Goal: Communication & Community: Answer question/provide support

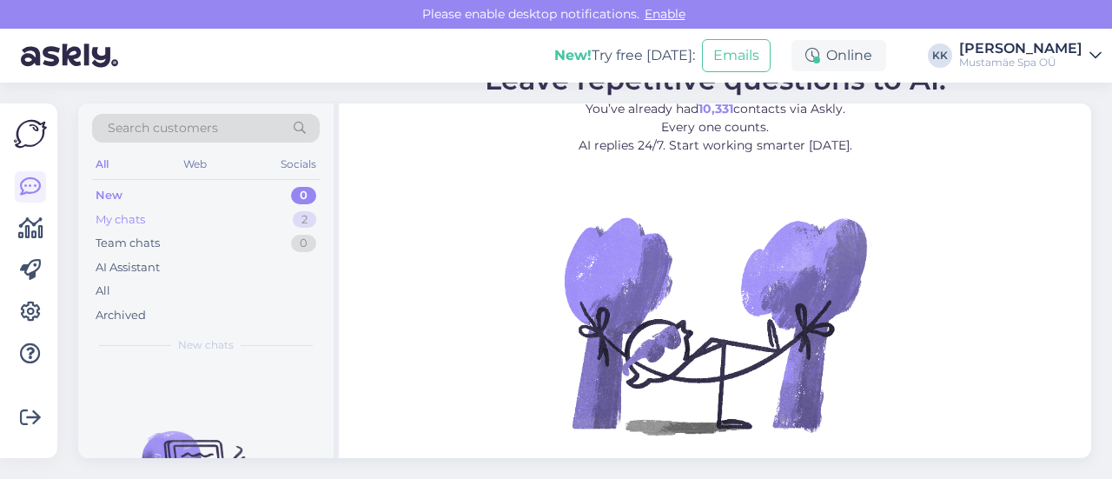
click at [135, 221] on div "My chats" at bounding box center [121, 219] width 50 height 17
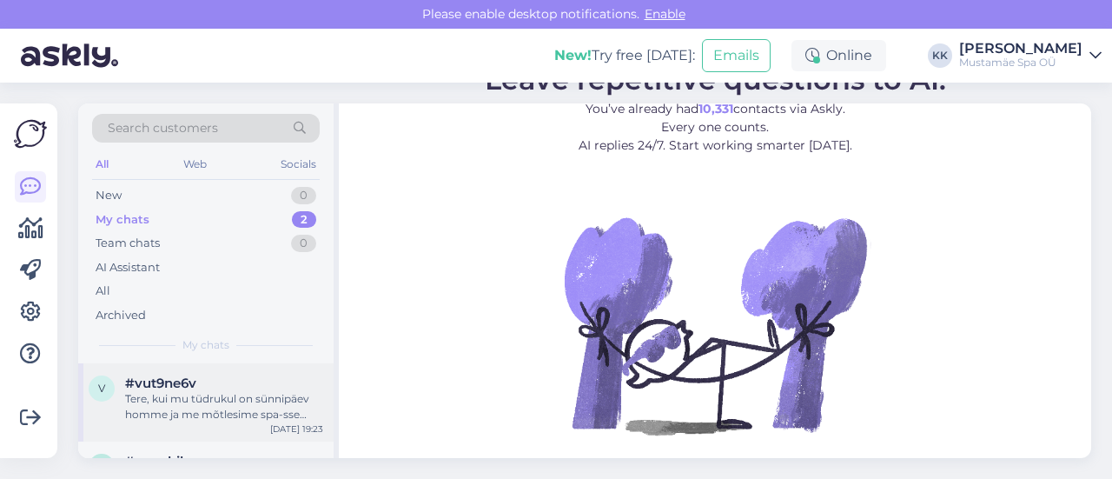
click at [178, 414] on div "Tere, kui mu tüdrukul on sünnipäev homme ja me mõtlesime spa-sse tulla, kas tei…" at bounding box center [224, 406] width 198 height 31
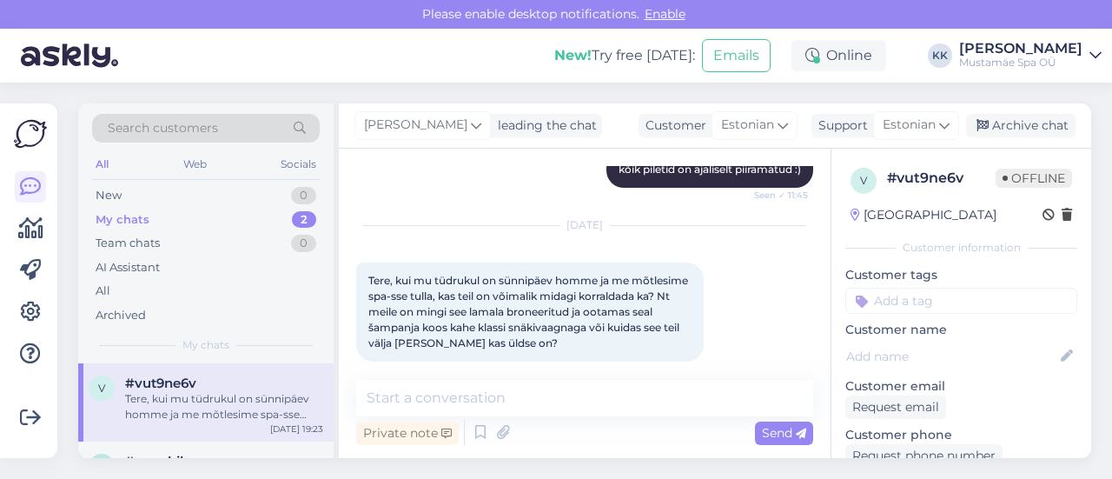
scroll to position [271, 0]
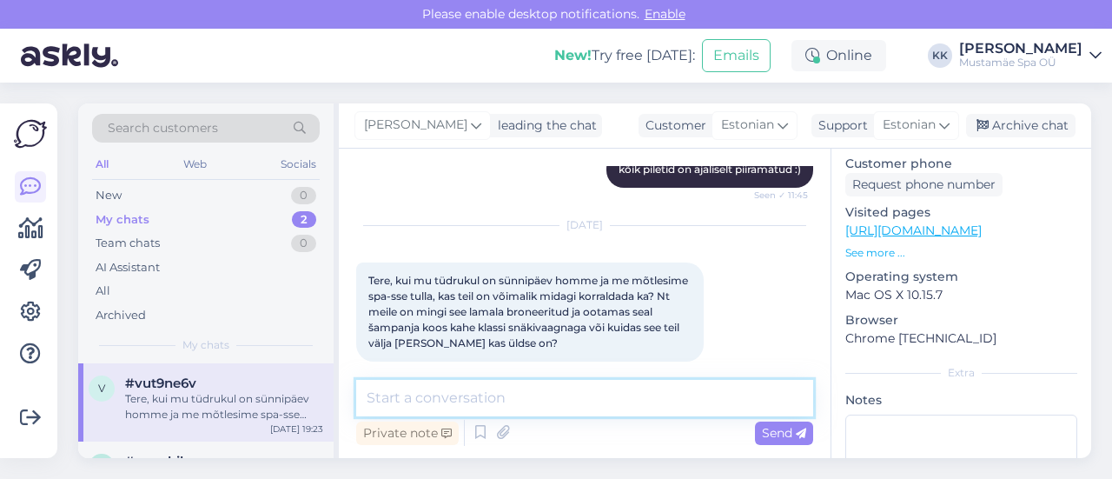
click at [410, 413] on textarea at bounding box center [584, 398] width 457 height 36
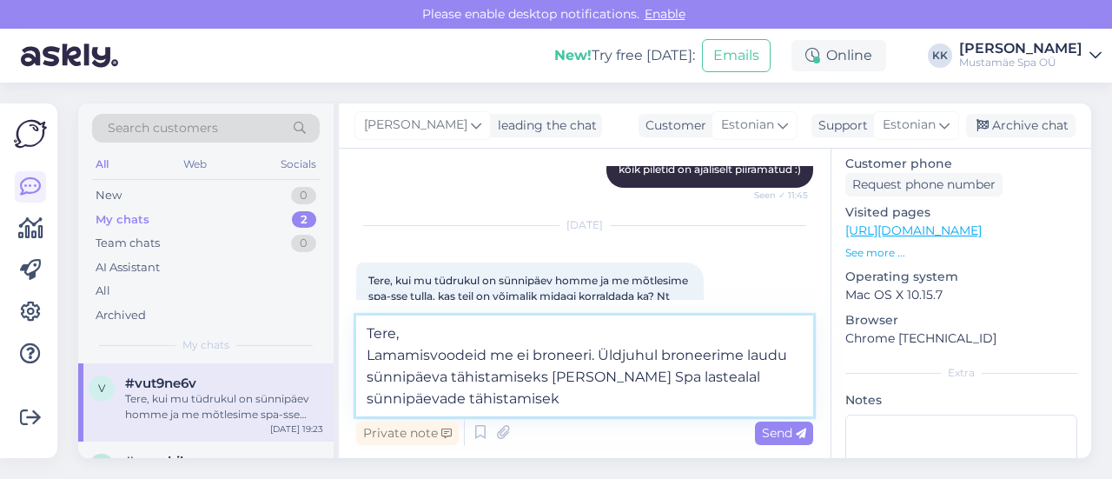
type textarea "Tere, Lamamisvoodeid me ei broneeri. Üldjuhul broneerime laudu sünnipäeva tähis…"
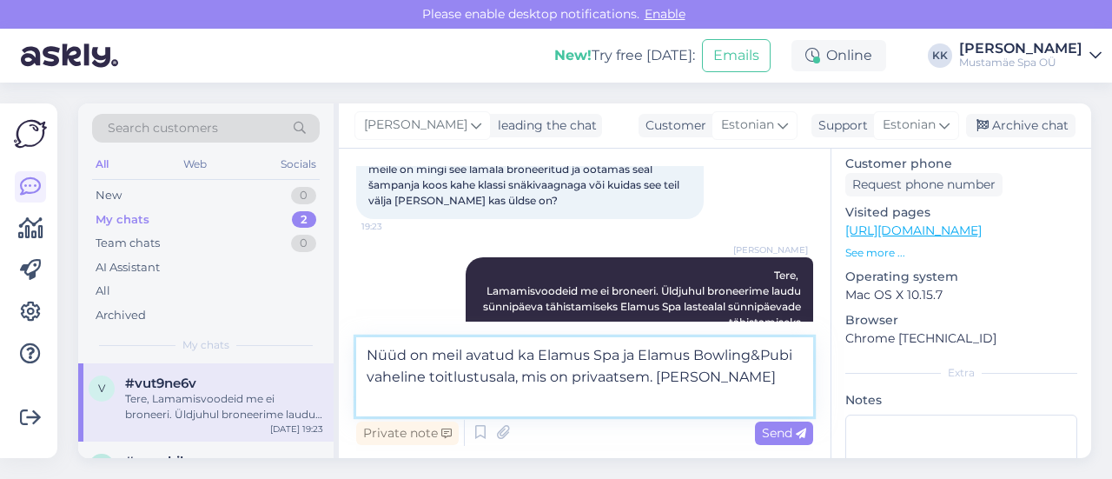
scroll to position [923, 0]
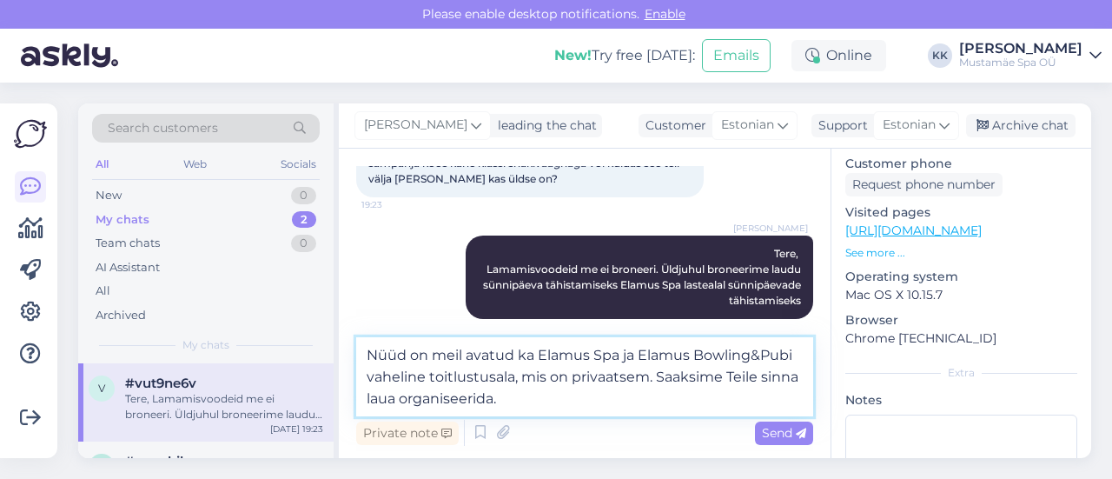
type textarea "Nüüd on meil avatud ka Elamus Spa ja Elamus Bowling&Pubi vaheline toitlustusala…"
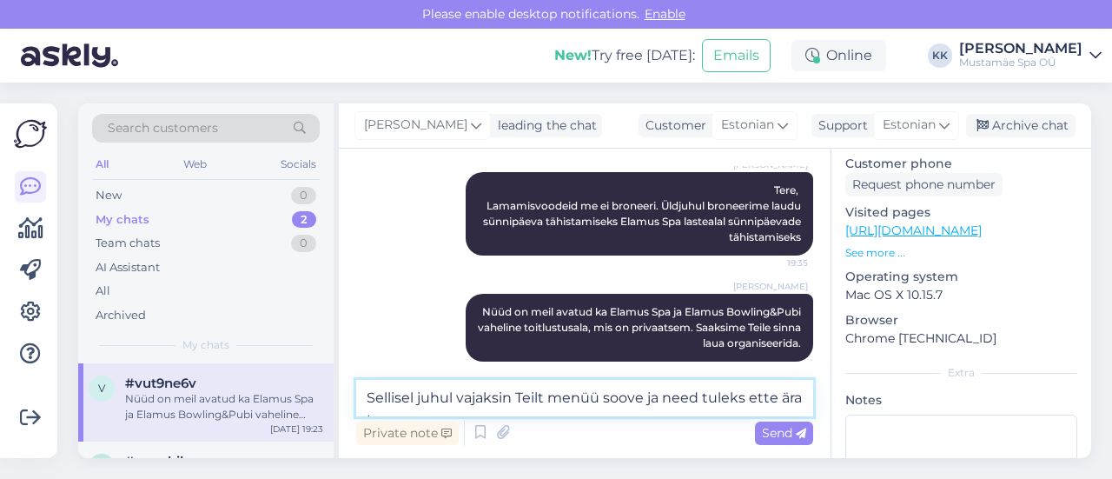
scroll to position [1007, 0]
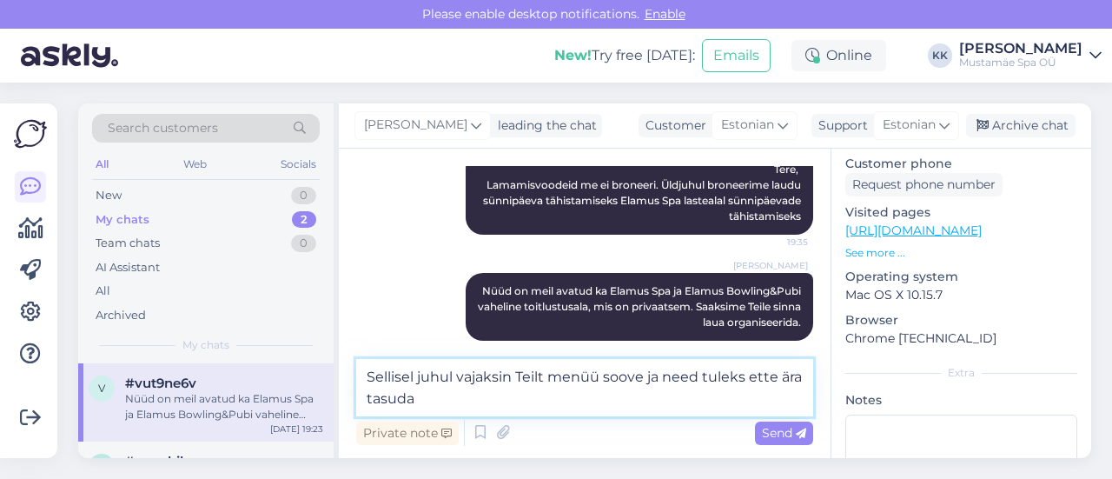
type textarea "Sellisel juhul vajaksin Teilt menüü soove ja need tuleks ette ära tasuda."
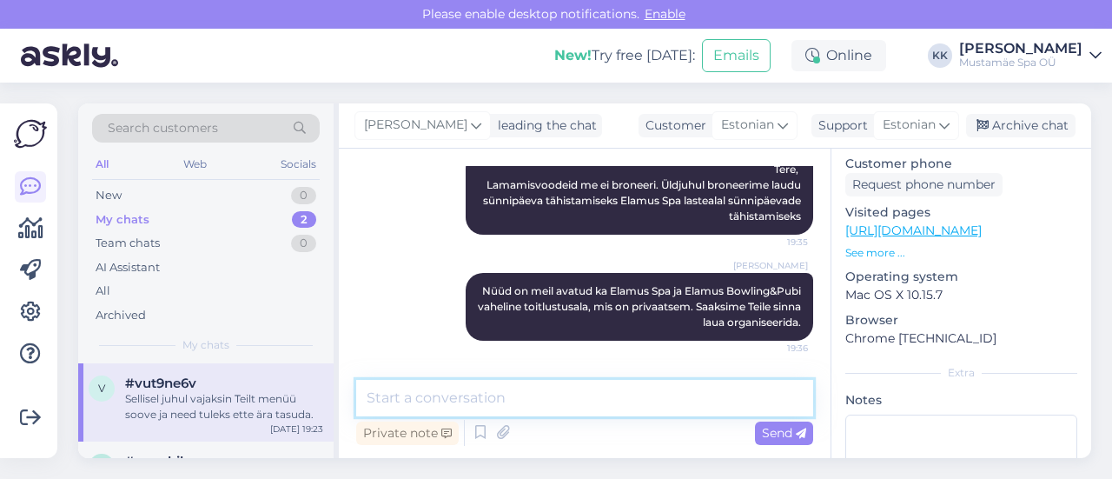
scroll to position [1076, 0]
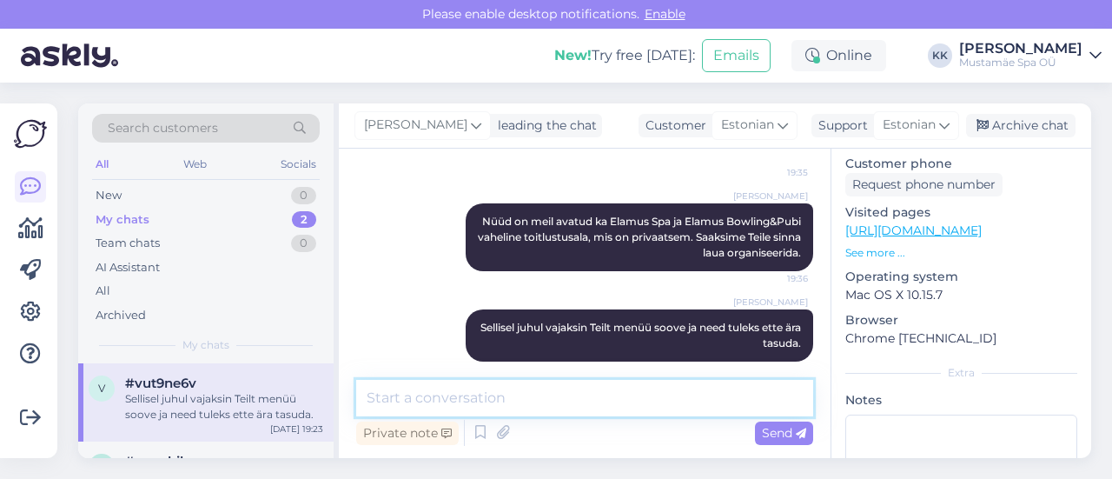
paste textarea "[URL][DOMAIN_NAME]"
click at [367, 397] on textarea "[URL][DOMAIN_NAME]" at bounding box center [584, 398] width 457 height 36
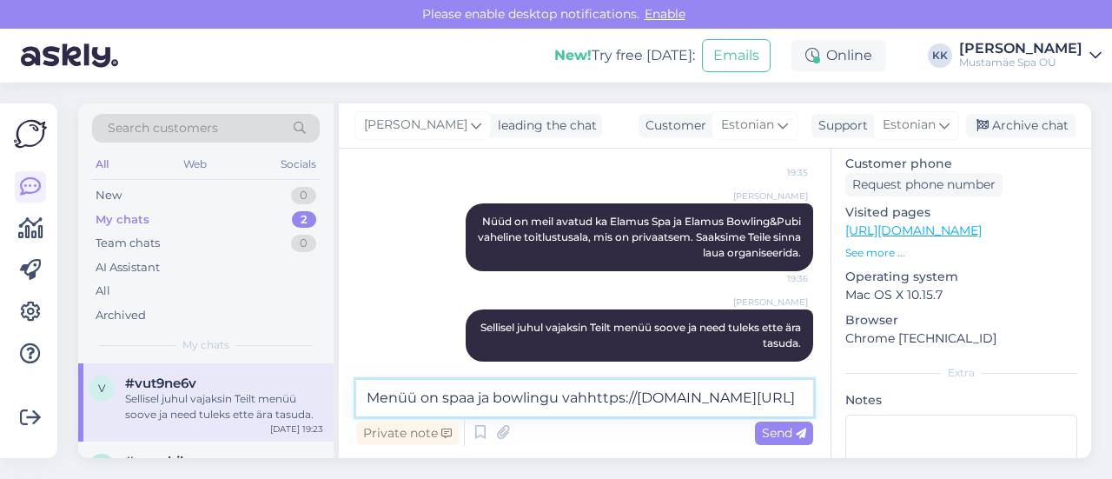
scroll to position [1097, 0]
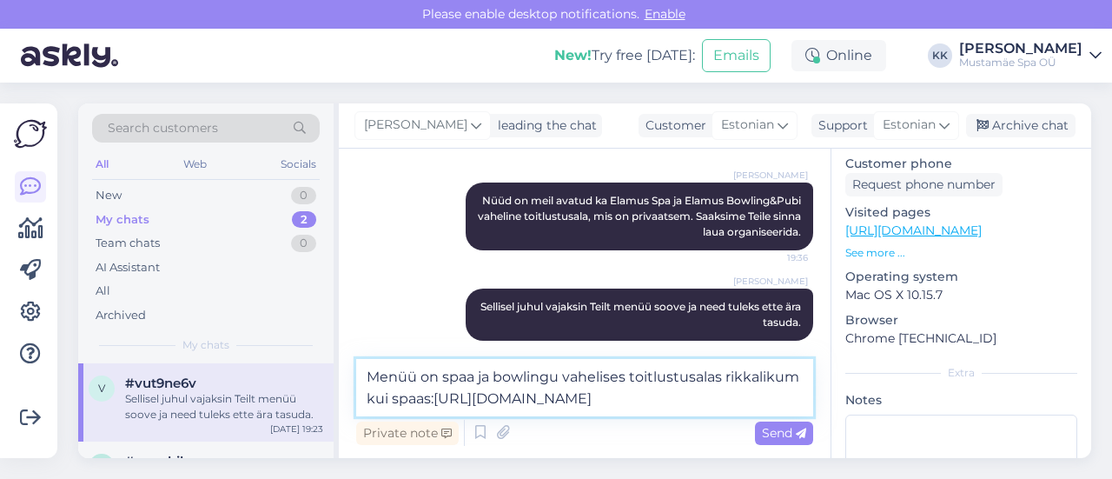
type textarea "Menüü on spaa ja bowlingu vahelises toitlustusalas rikkalikum kui spaas: [URL][…"
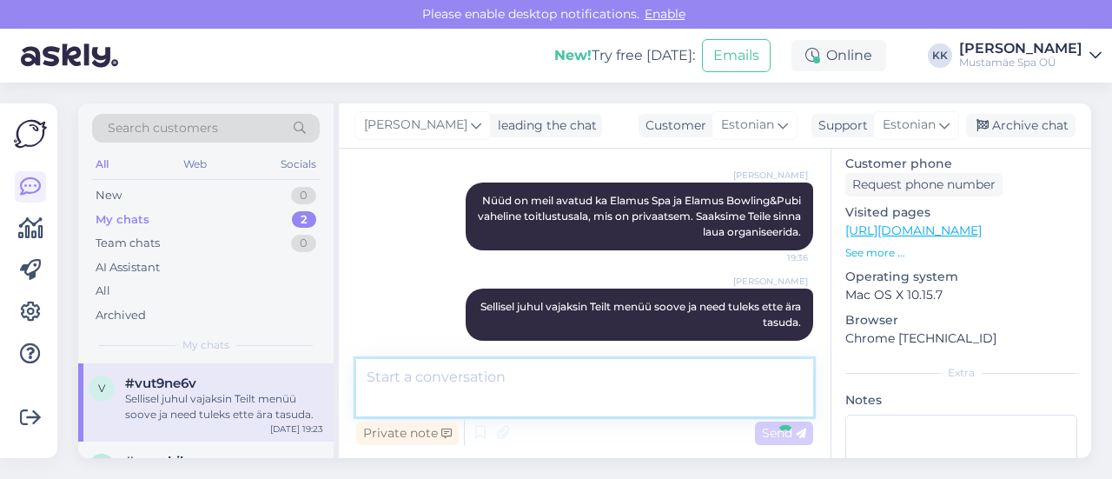
scroll to position [1167, 0]
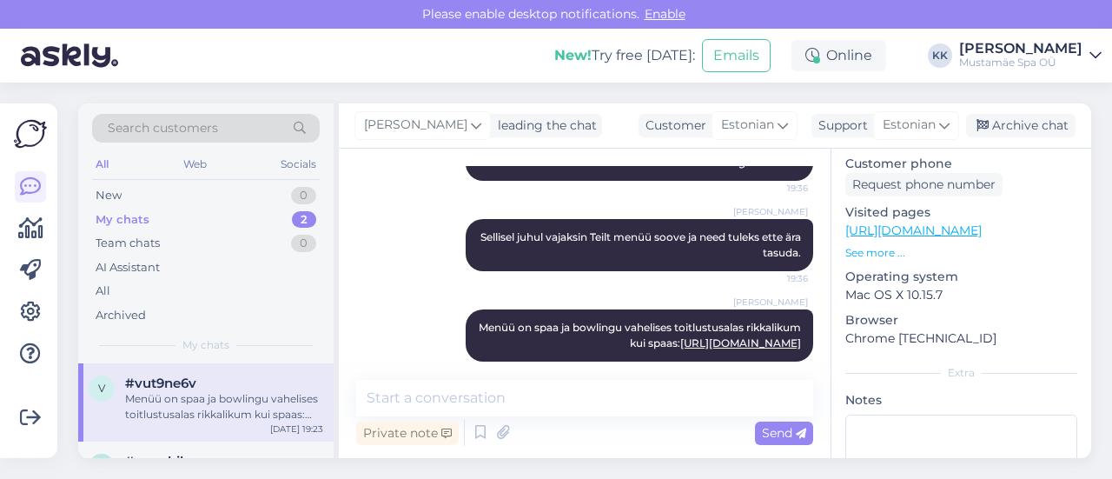
click at [174, 218] on div "My chats 2" at bounding box center [206, 220] width 228 height 24
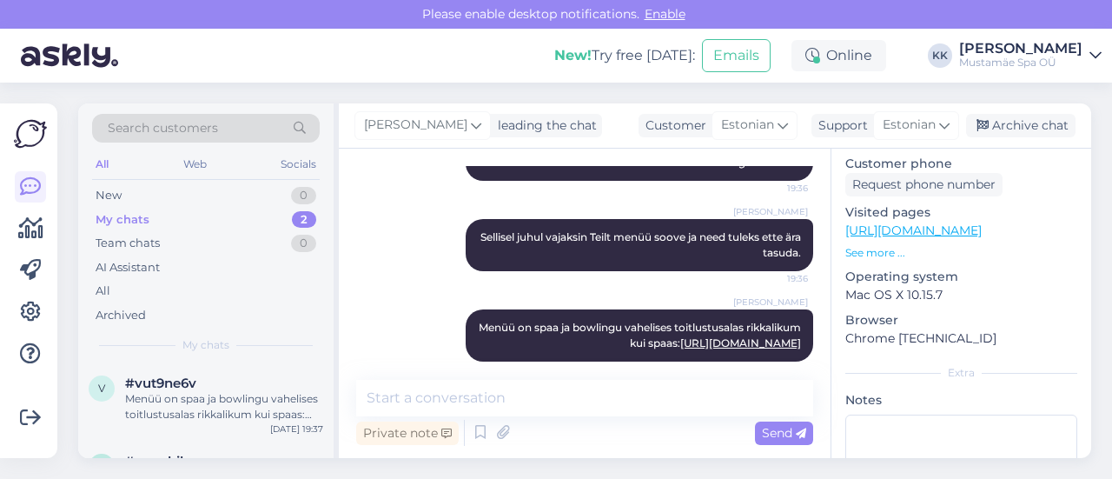
click at [294, 208] on div "My chats 2" at bounding box center [206, 220] width 228 height 24
click at [212, 405] on div "Menüü on spaa ja bowlingu vahelises toitlustusalas rikkalikum kui spaas: [URL][…" at bounding box center [224, 406] width 198 height 31
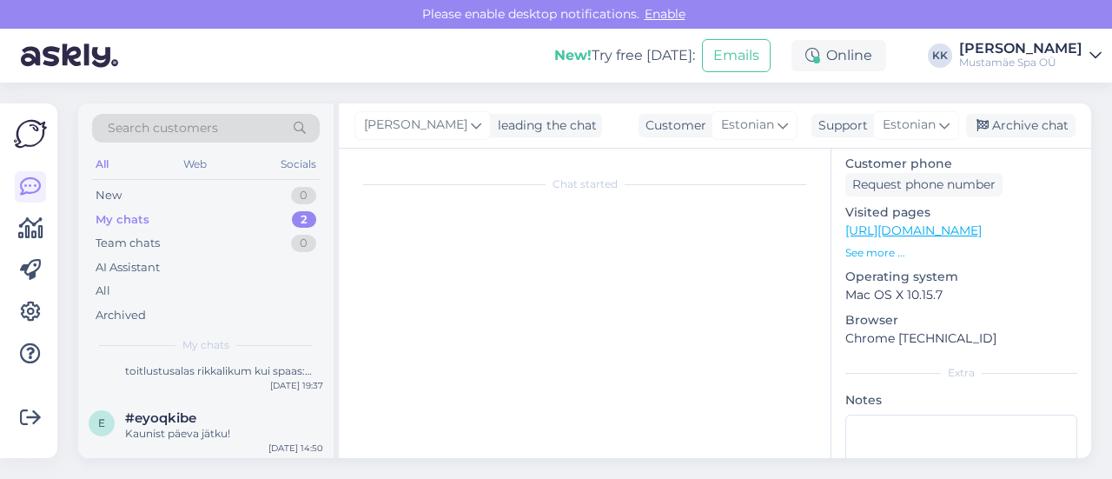
scroll to position [44, 0]
click at [212, 405] on div "e #eyoqkibe Kaunist päeva jätku! [DATE] 14:50" at bounding box center [205, 428] width 255 height 63
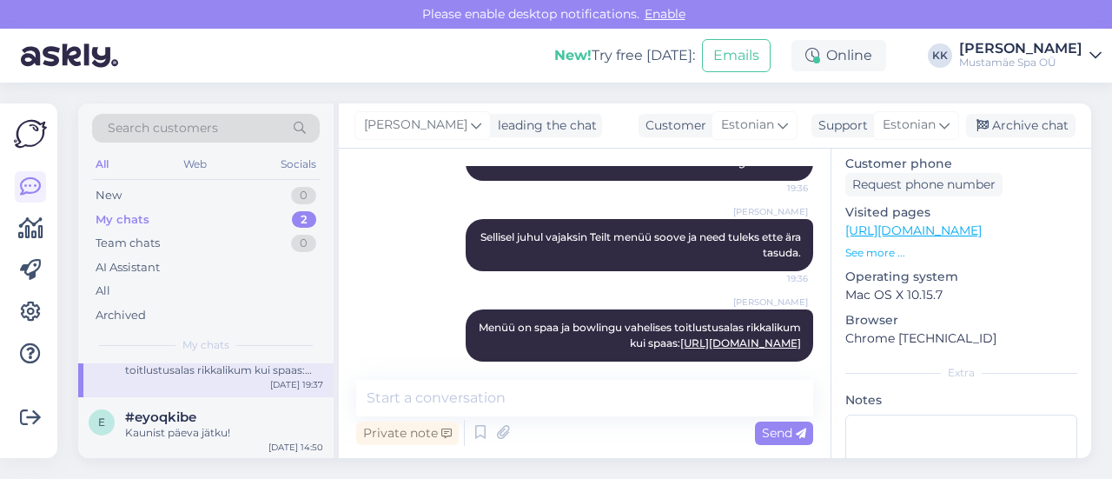
scroll to position [550, 0]
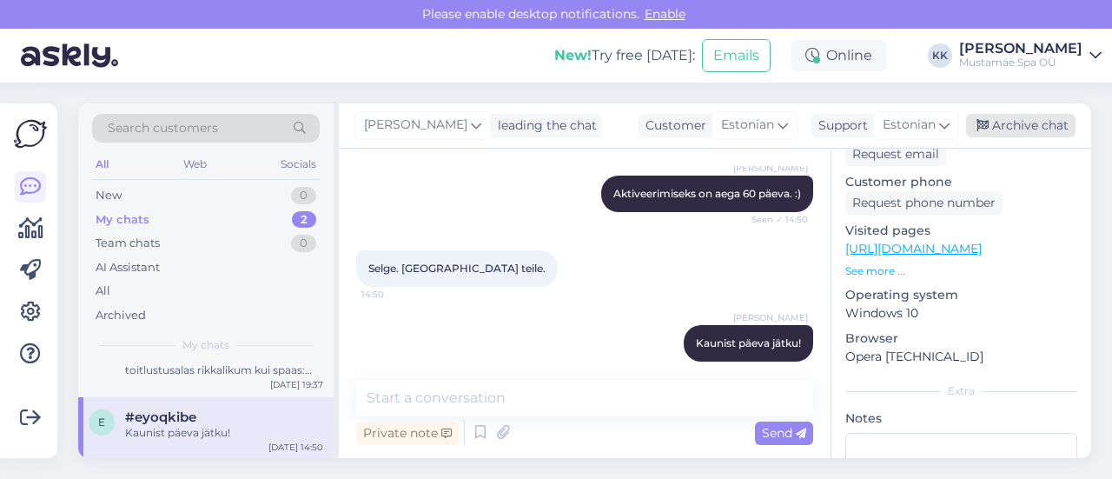
click at [1016, 132] on div "Archive chat" at bounding box center [1020, 125] width 109 height 23
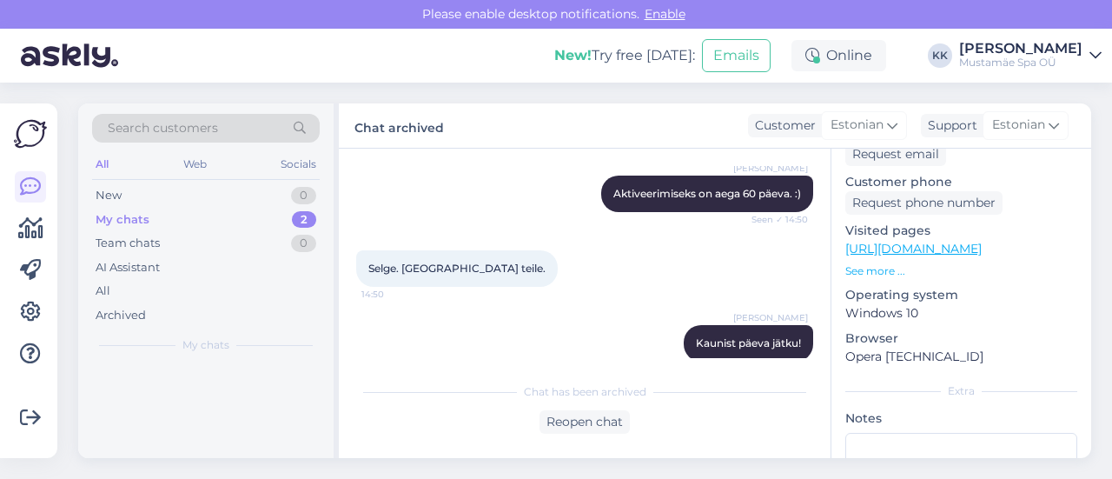
scroll to position [0, 0]
